Goal: Information Seeking & Learning: Learn about a topic

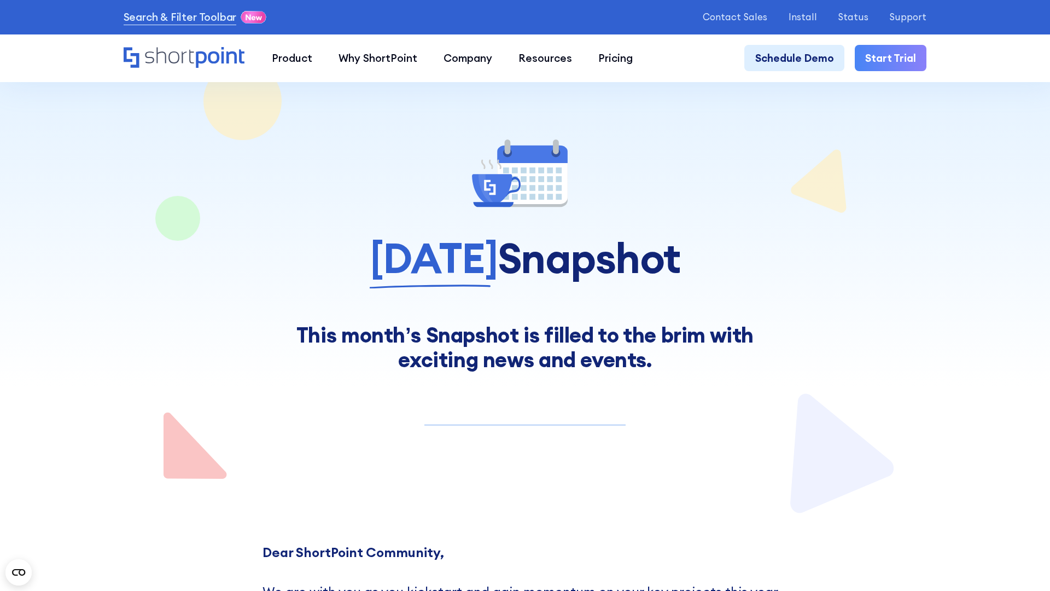
scroll to position [8555, 0]
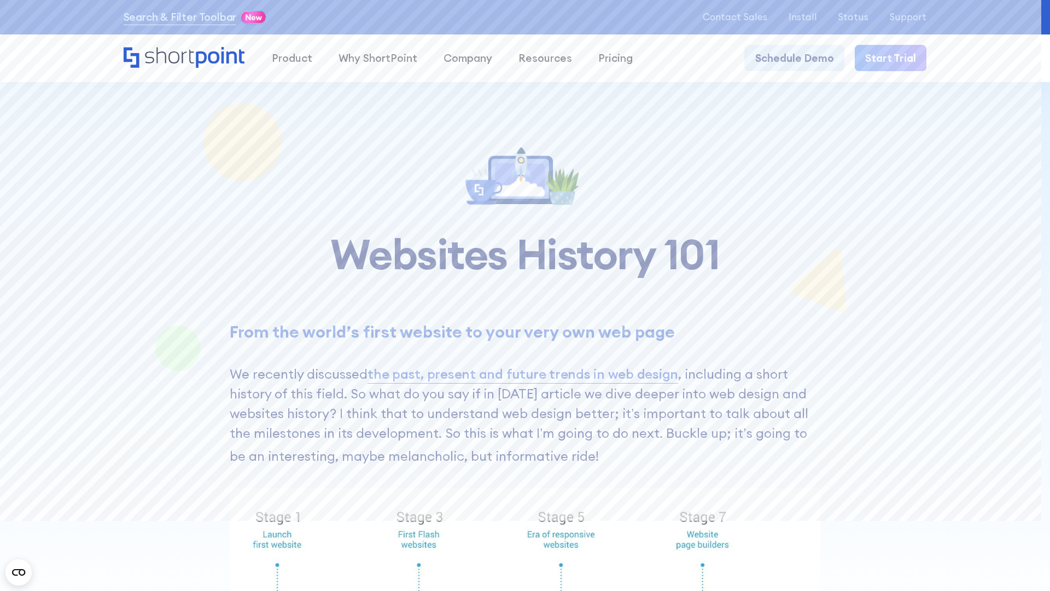
scroll to position [8602, 0]
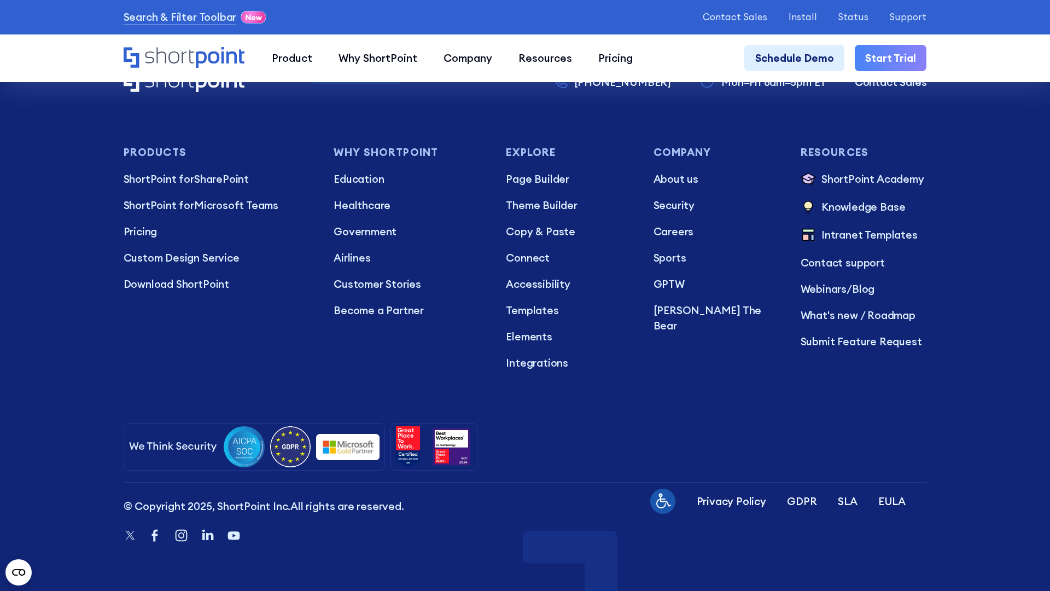
scroll to position [9209, 0]
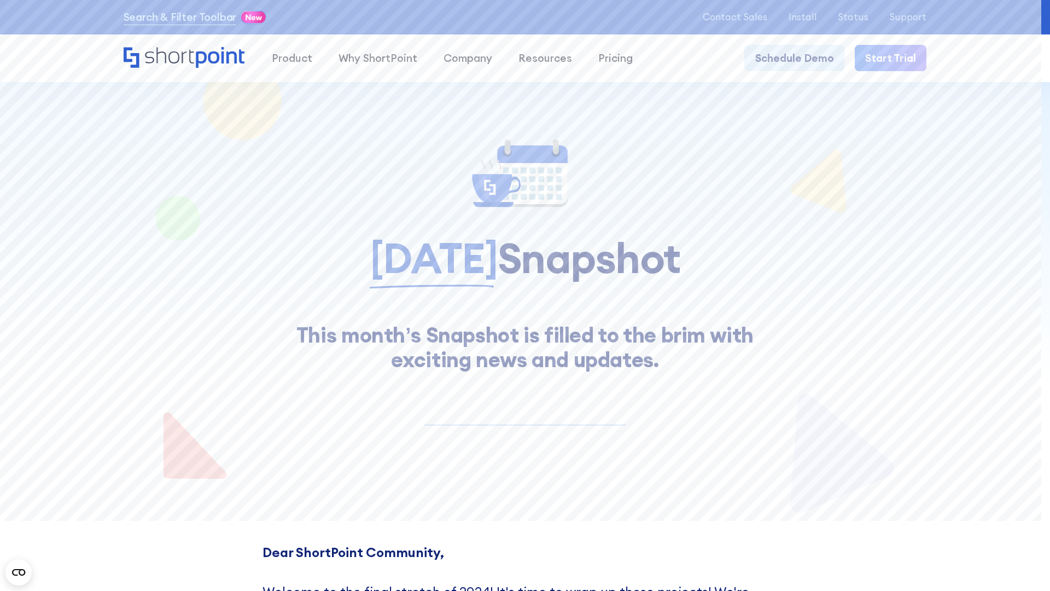
scroll to position [10798, 0]
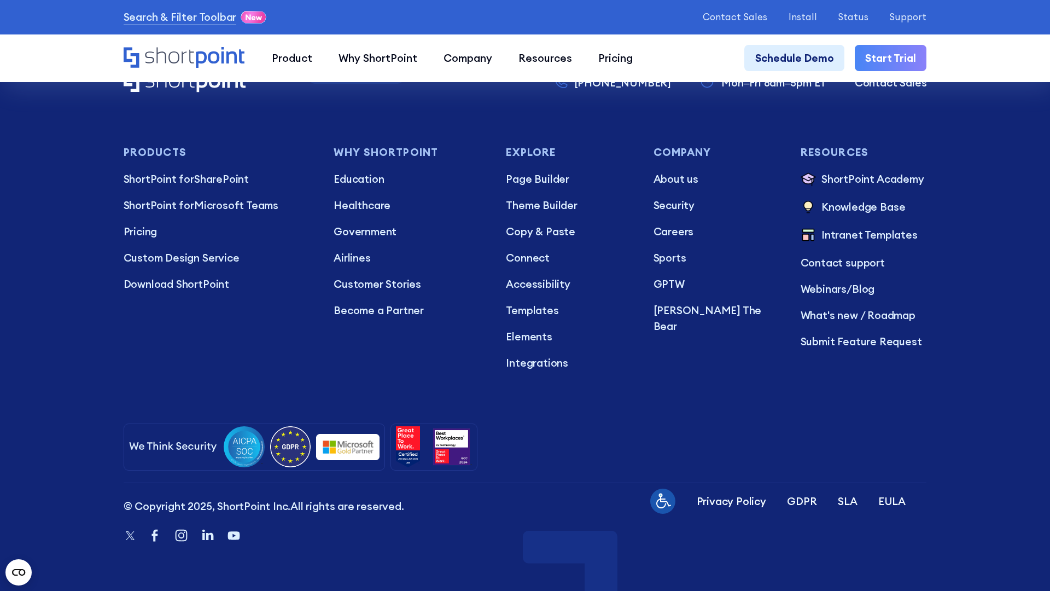
scroll to position [9714, 0]
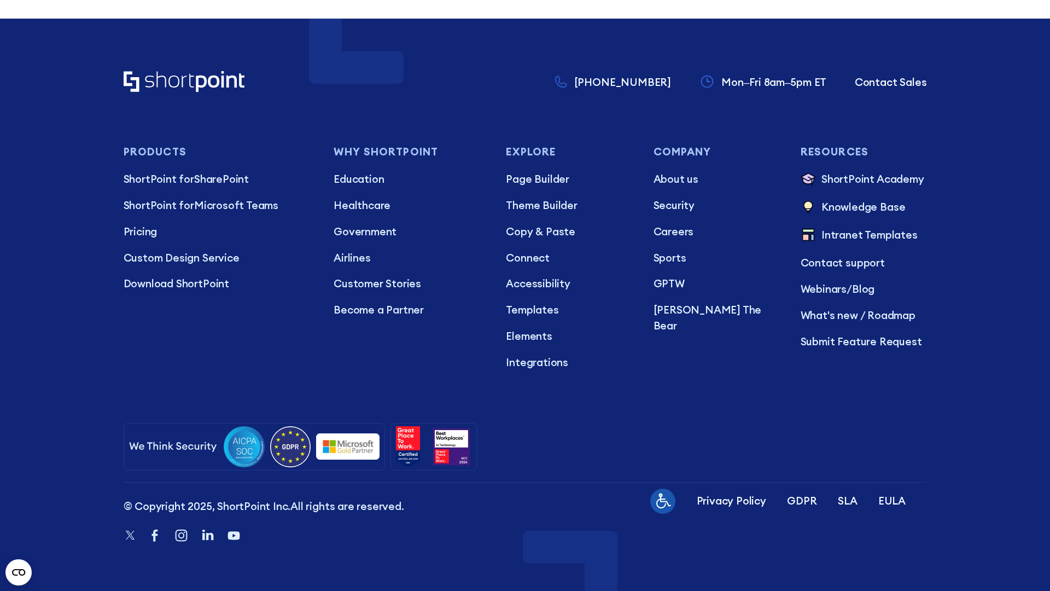
scroll to position [8279, 0]
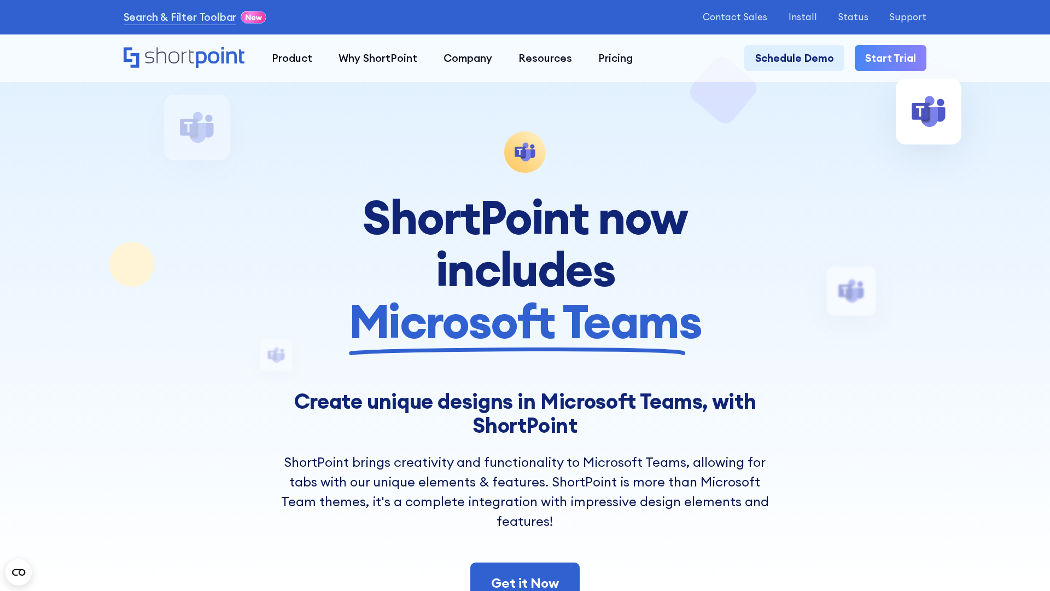
scroll to position [12791, 0]
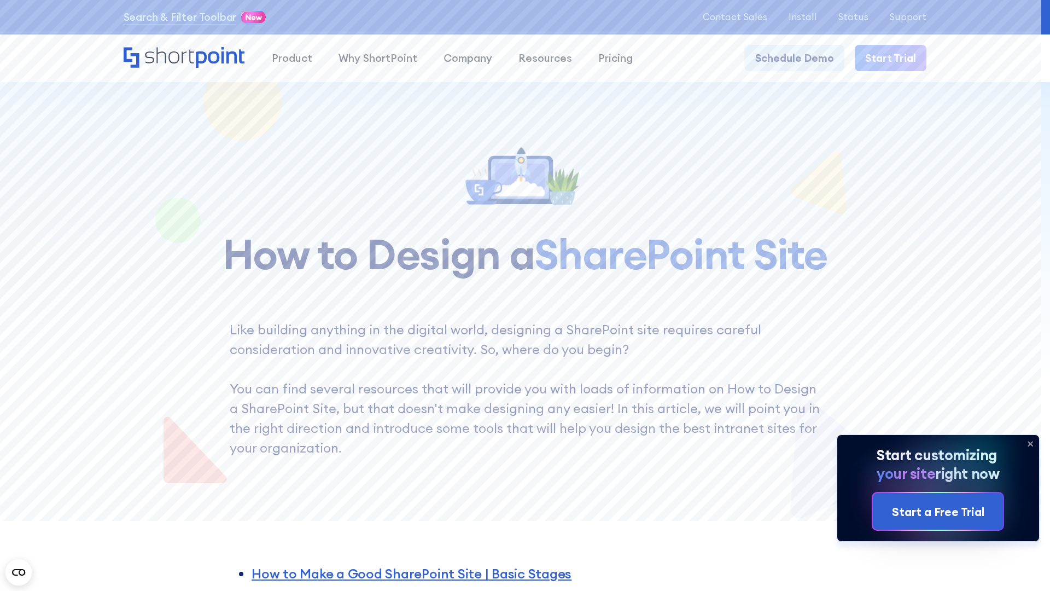
scroll to position [8454, 0]
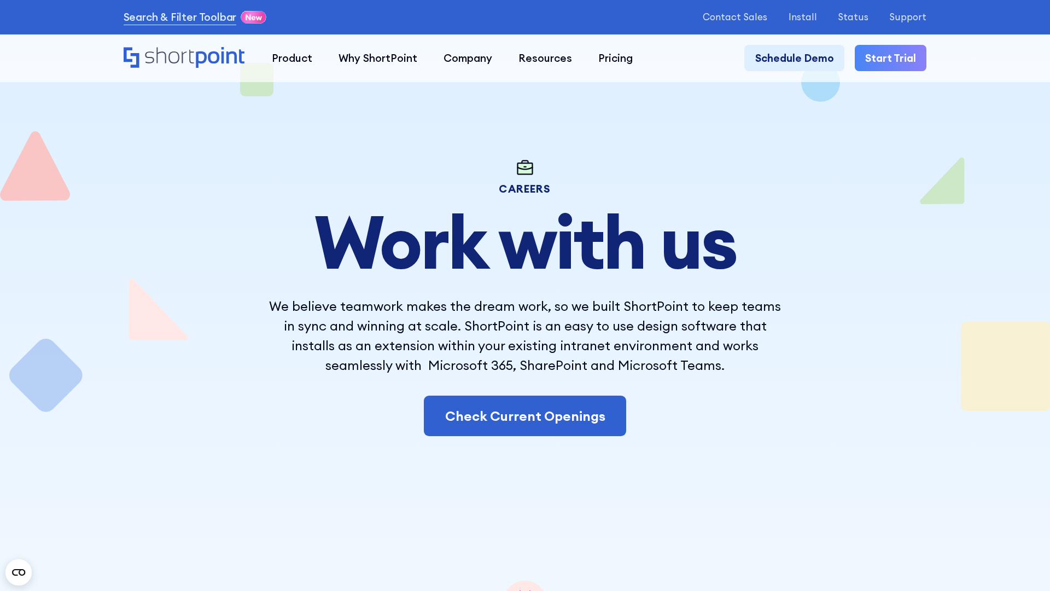
scroll to position [8896, 0]
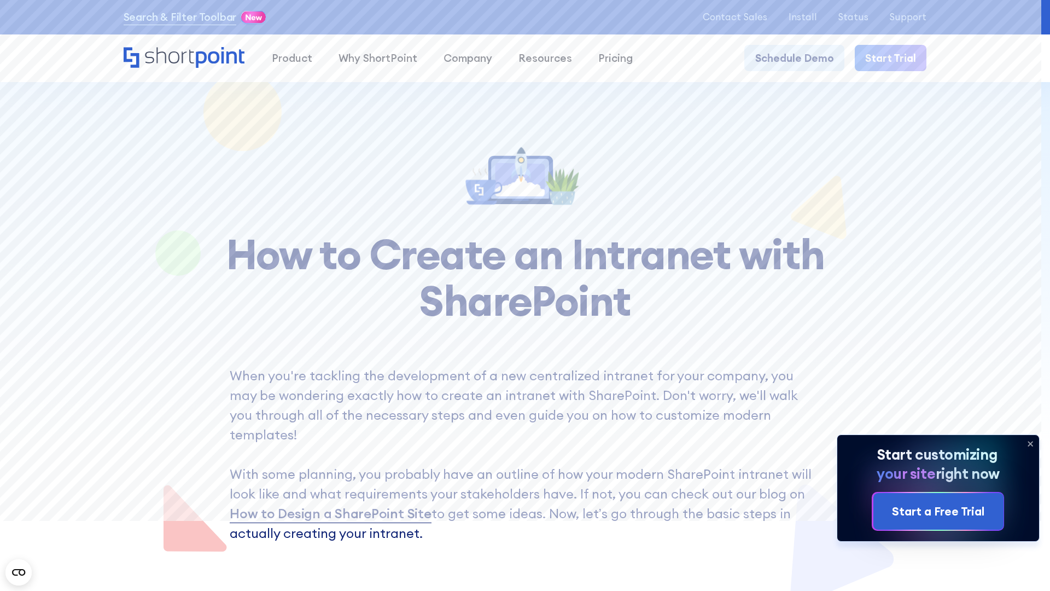
scroll to position [8623, 0]
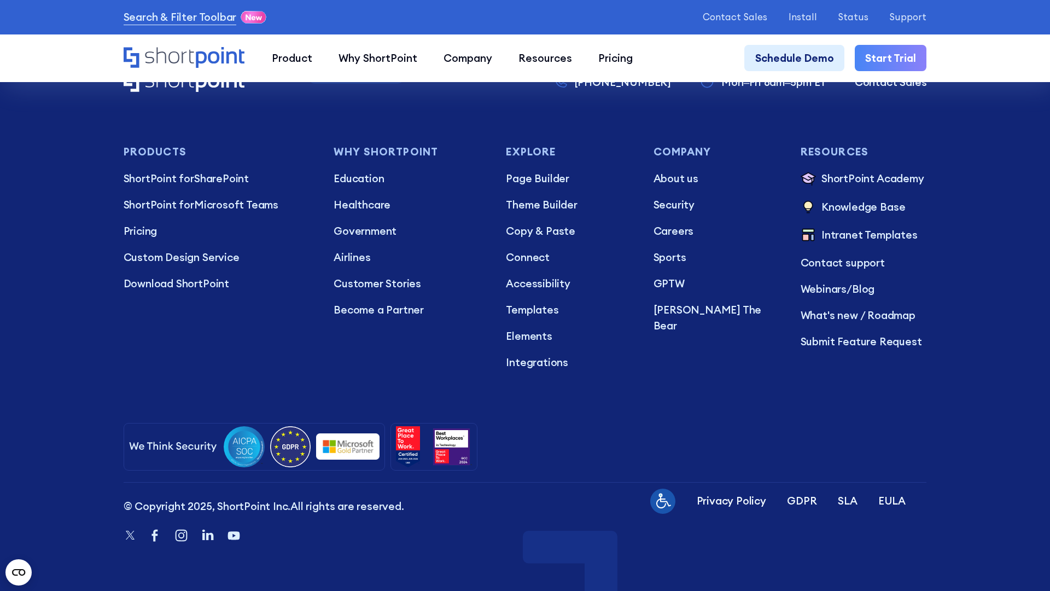
scroll to position [9354, 0]
